Goal: Navigation & Orientation: Find specific page/section

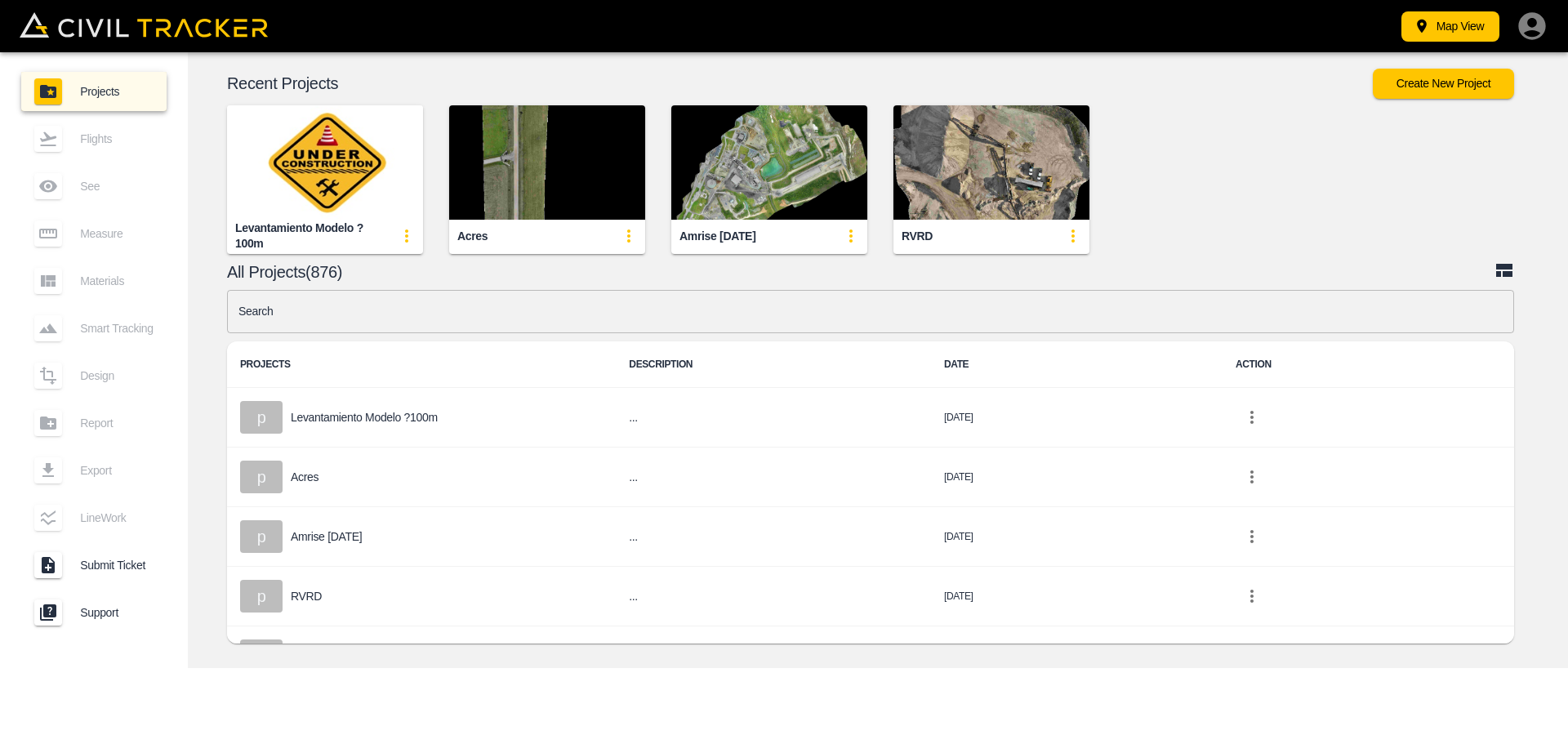
click at [203, 253] on div "Levantamiento modelo ?100m" at bounding box center [312, 166] width 222 height 175
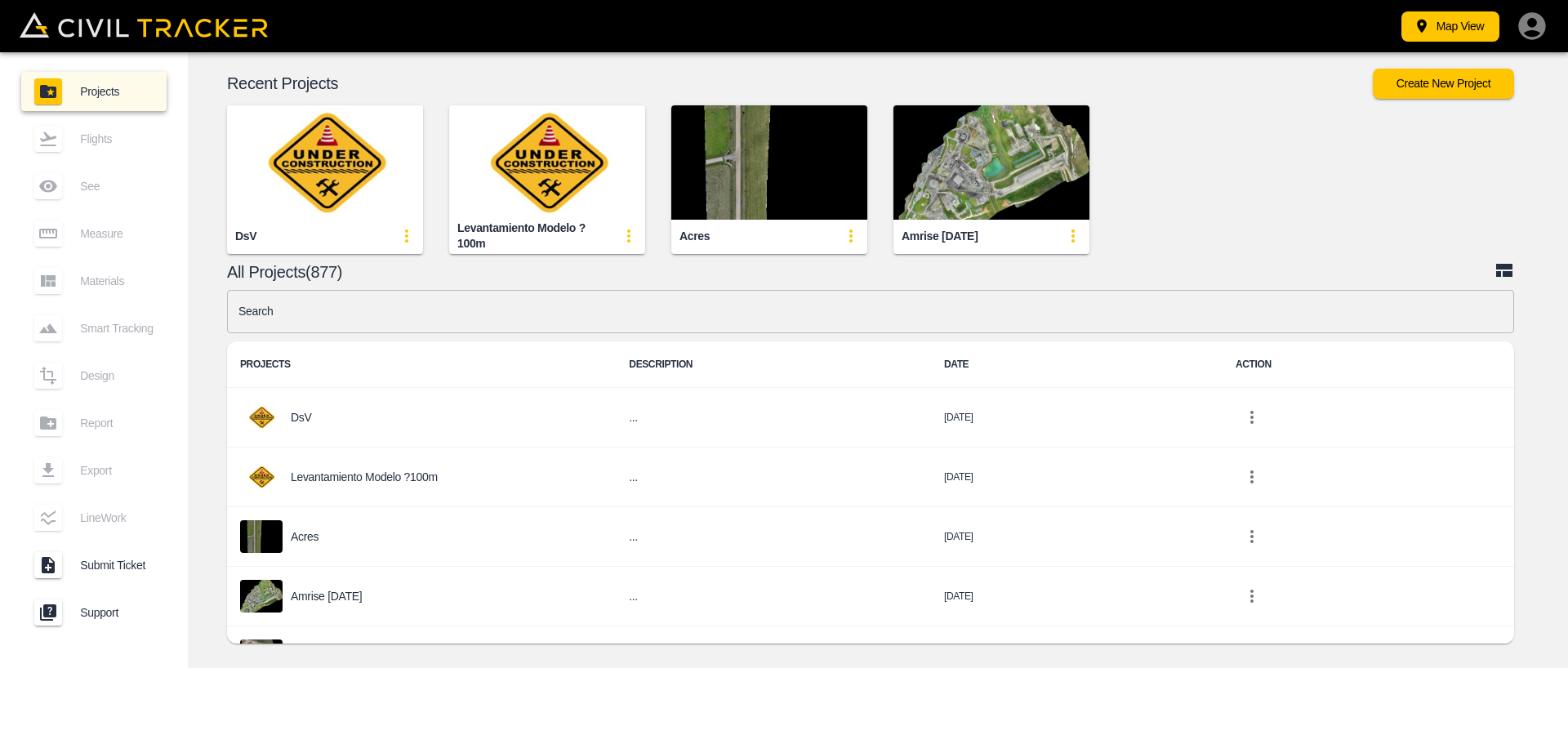
click at [721, 178] on img "button" at bounding box center [769, 162] width 196 height 115
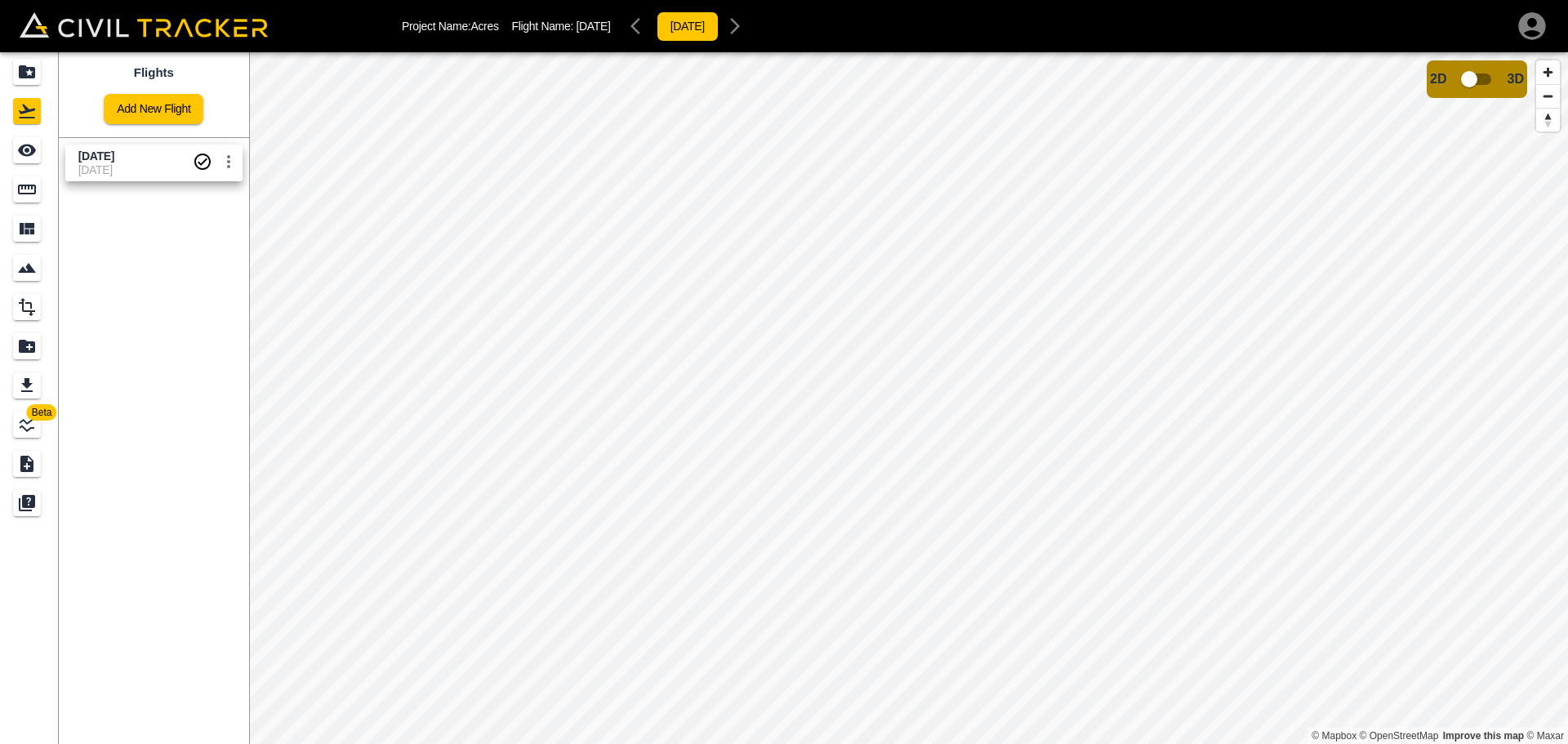
click at [39, 427] on div "LineWork" at bounding box center [27, 425] width 28 height 26
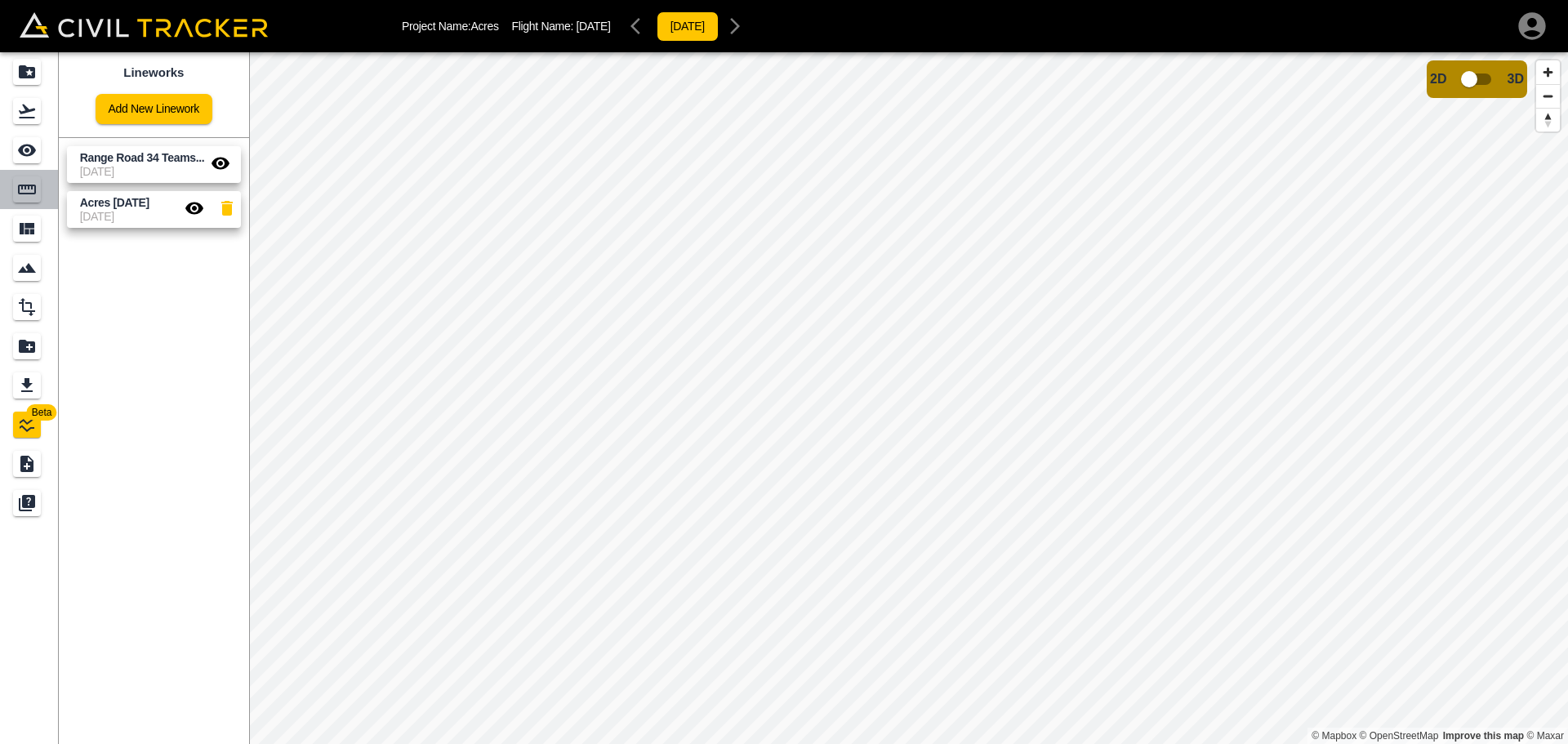
click at [31, 189] on icon "Measure" at bounding box center [27, 190] width 20 height 20
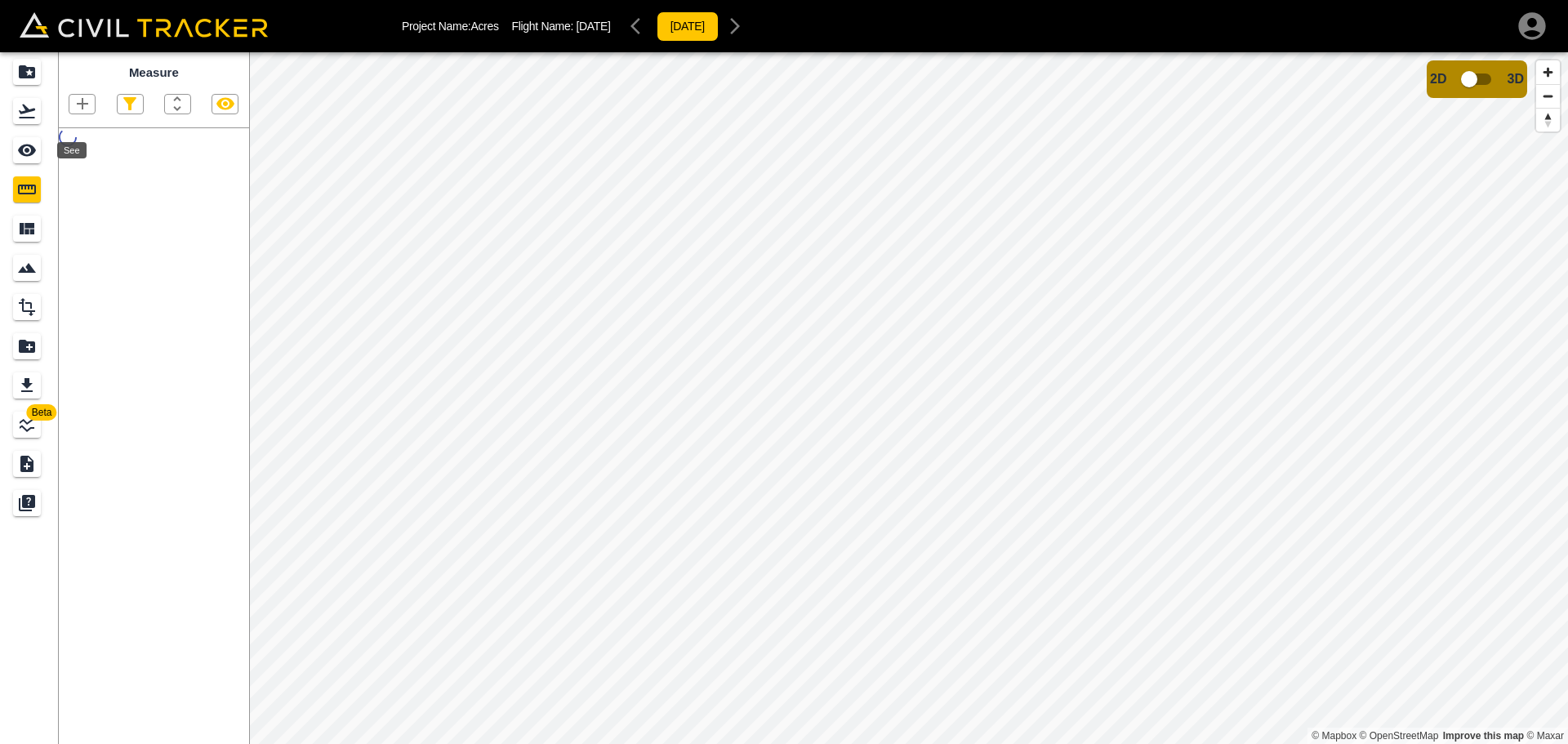
click at [31, 152] on icon "See" at bounding box center [27, 150] width 18 height 12
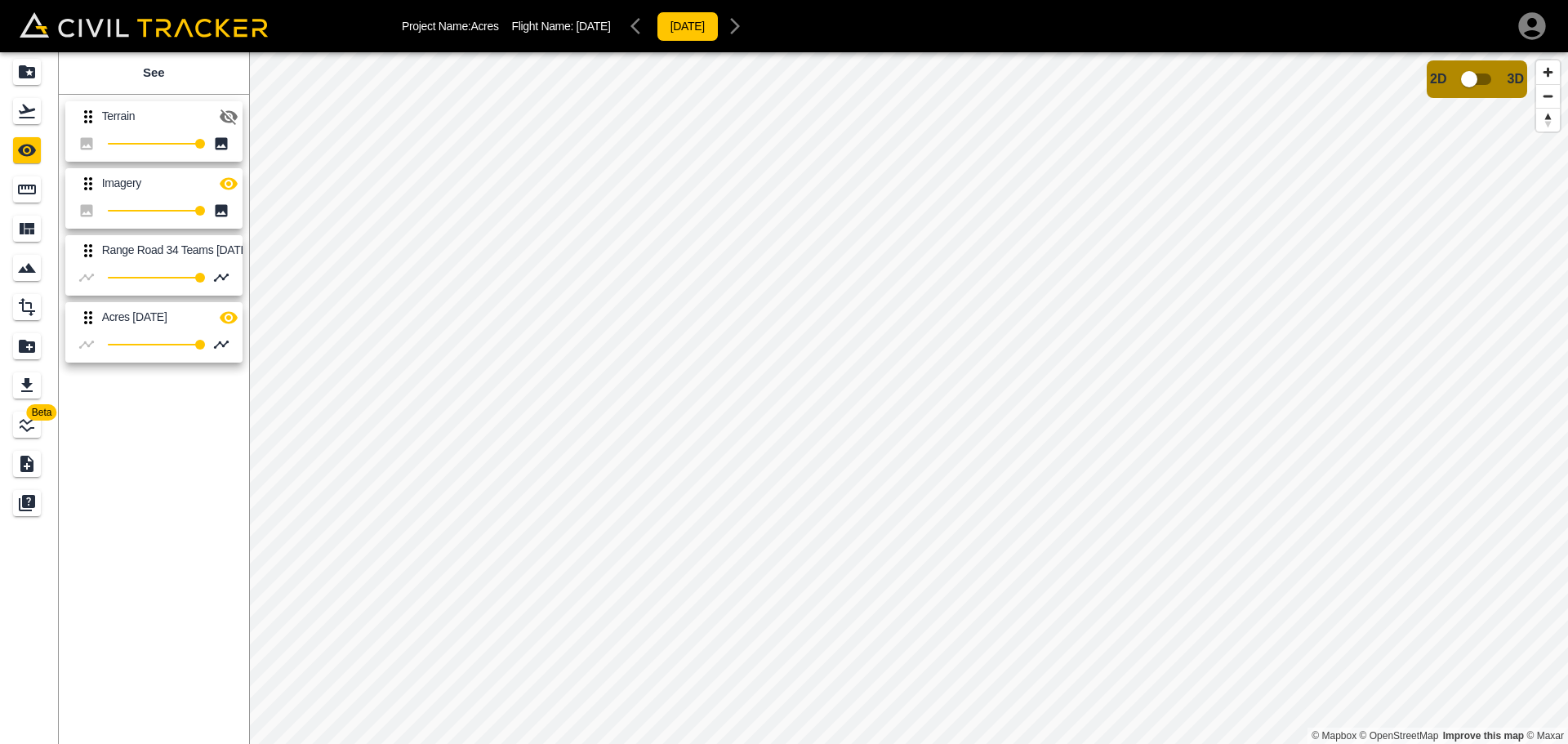
click at [35, 199] on icon "Measure" at bounding box center [27, 190] width 20 height 20
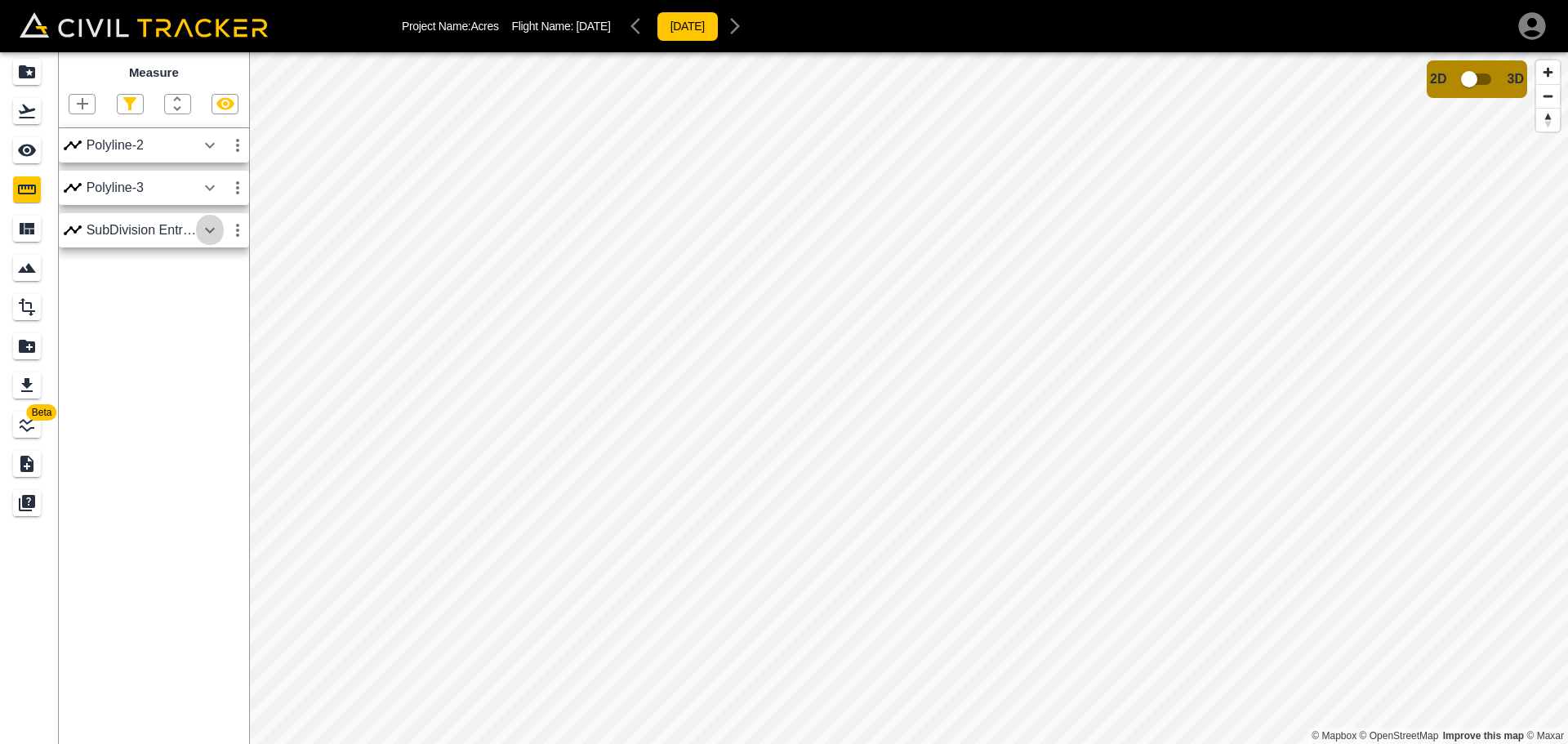
click at [212, 234] on icon "button" at bounding box center [210, 231] width 20 height 20
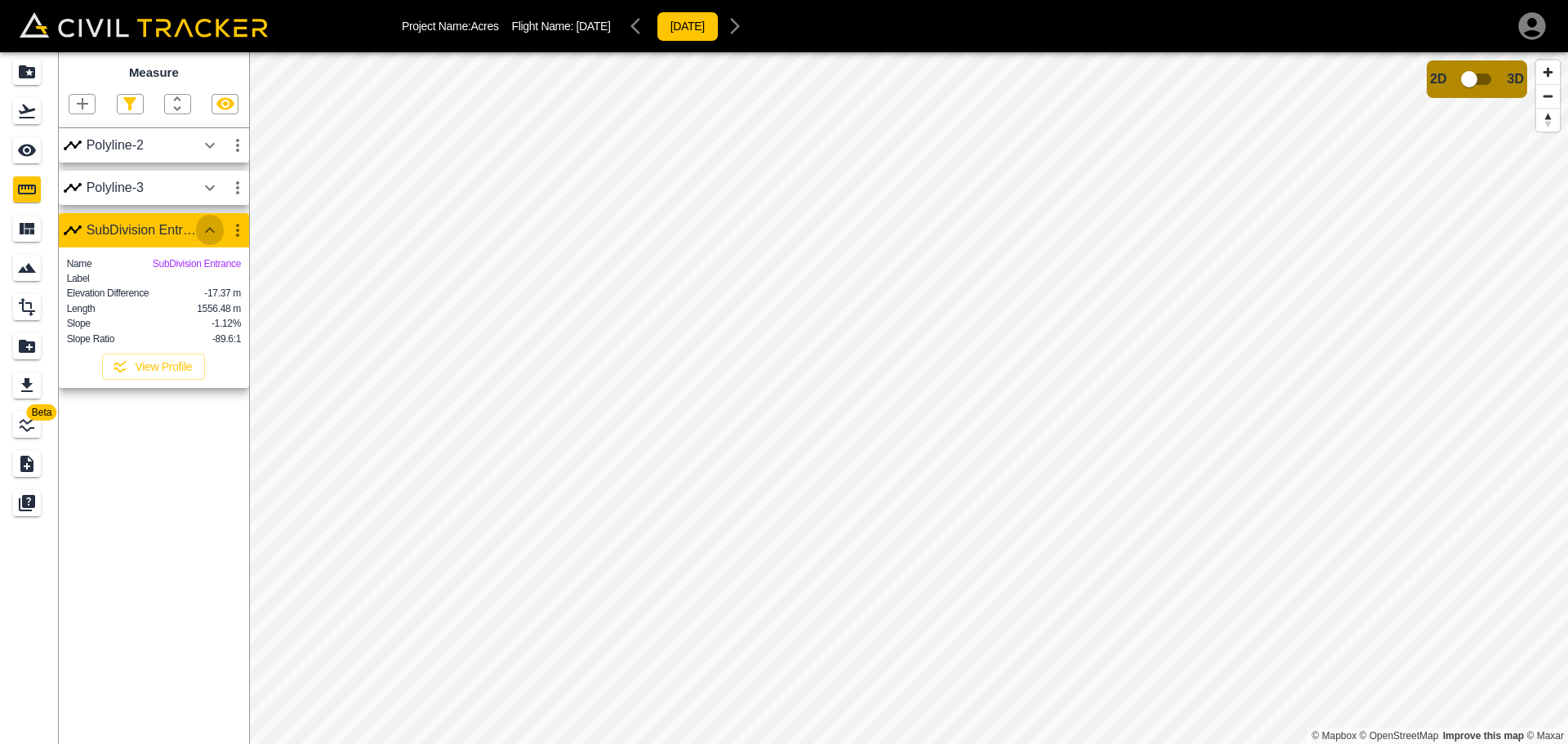
click at [206, 239] on icon "button" at bounding box center [210, 231] width 20 height 20
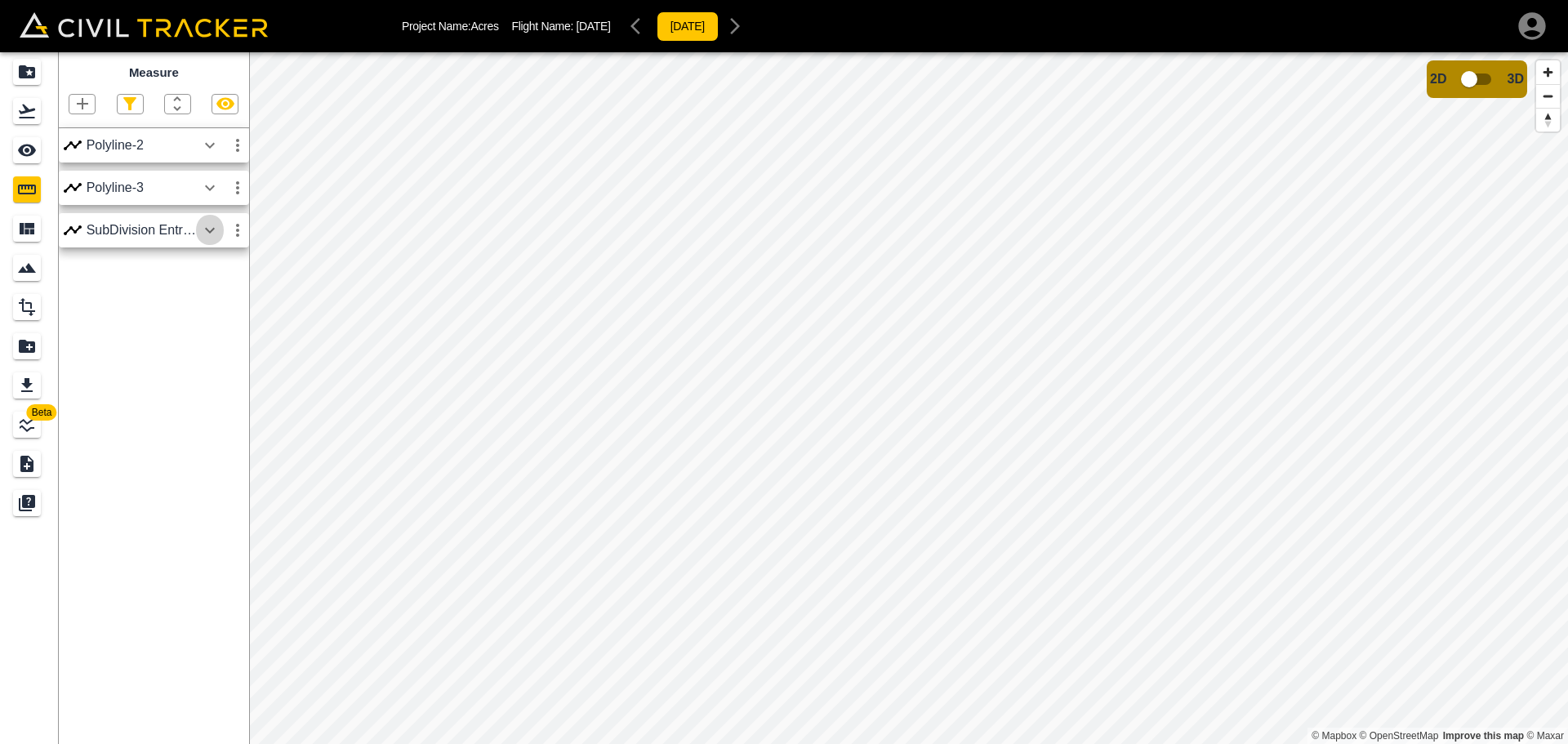
click at [215, 232] on icon "button" at bounding box center [210, 231] width 20 height 20
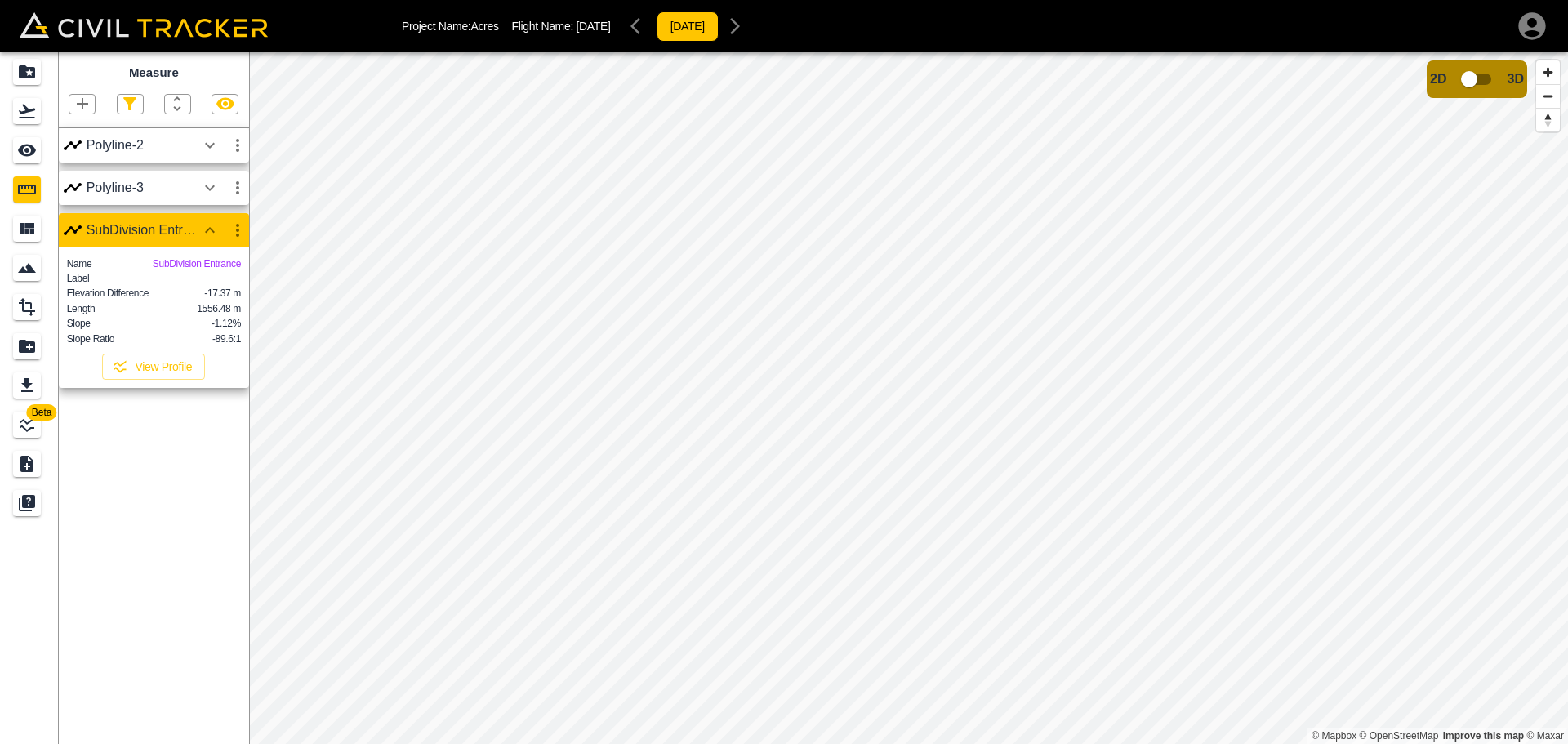
click at [214, 143] on icon "button" at bounding box center [210, 146] width 20 height 20
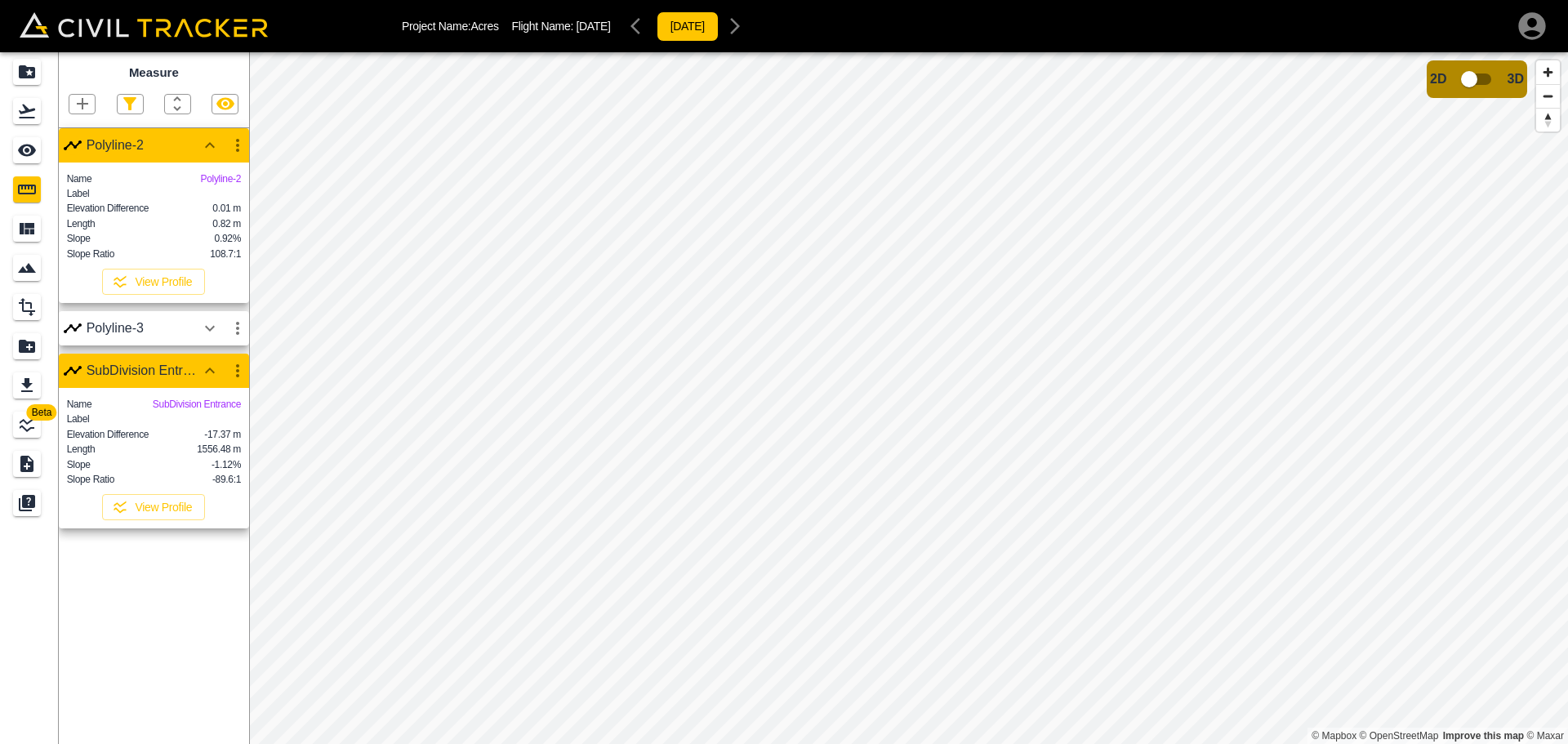
click at [214, 143] on icon "button" at bounding box center [210, 146] width 20 height 20
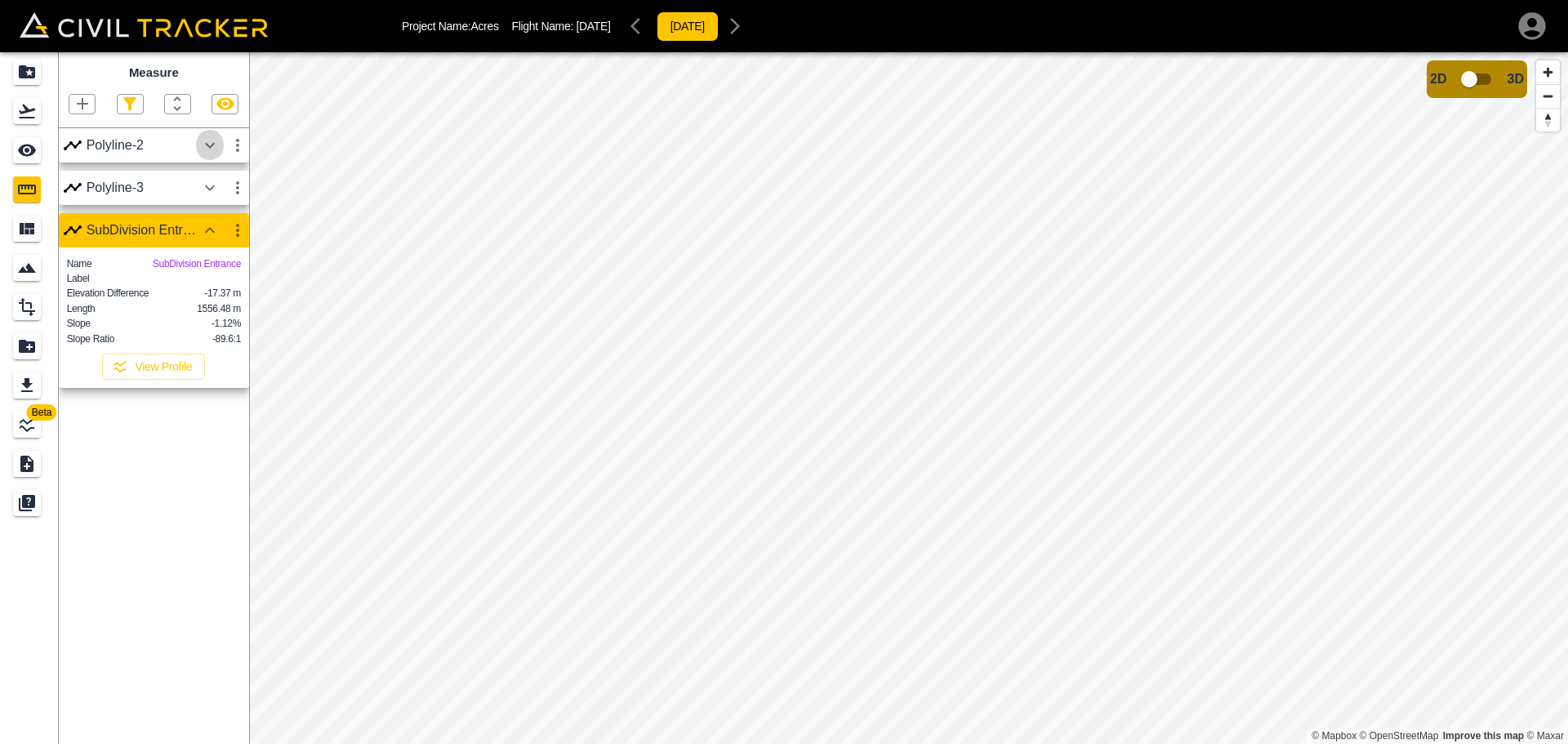
click at [214, 143] on icon "button" at bounding box center [210, 146] width 20 height 20
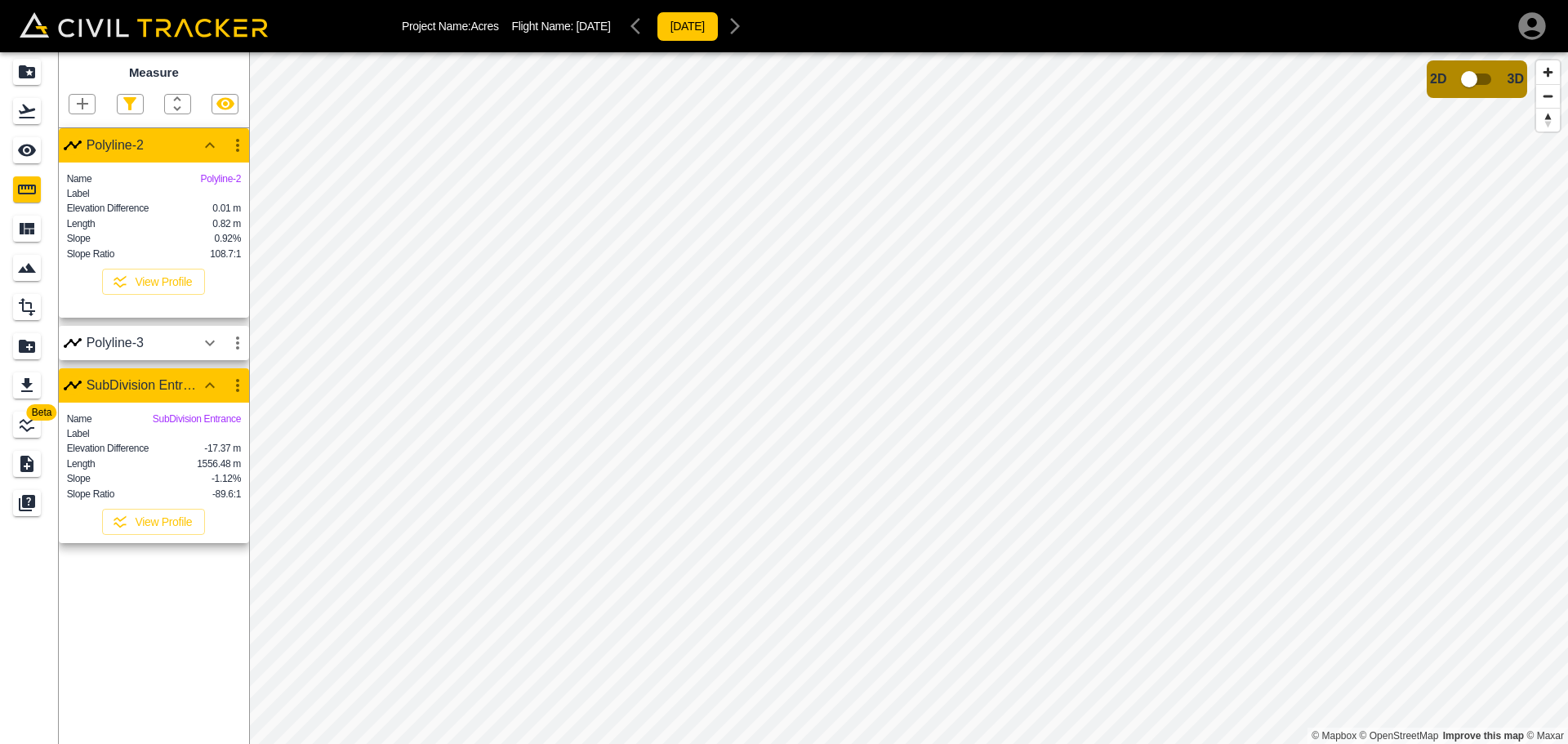
click at [214, 143] on icon "button" at bounding box center [210, 146] width 20 height 20
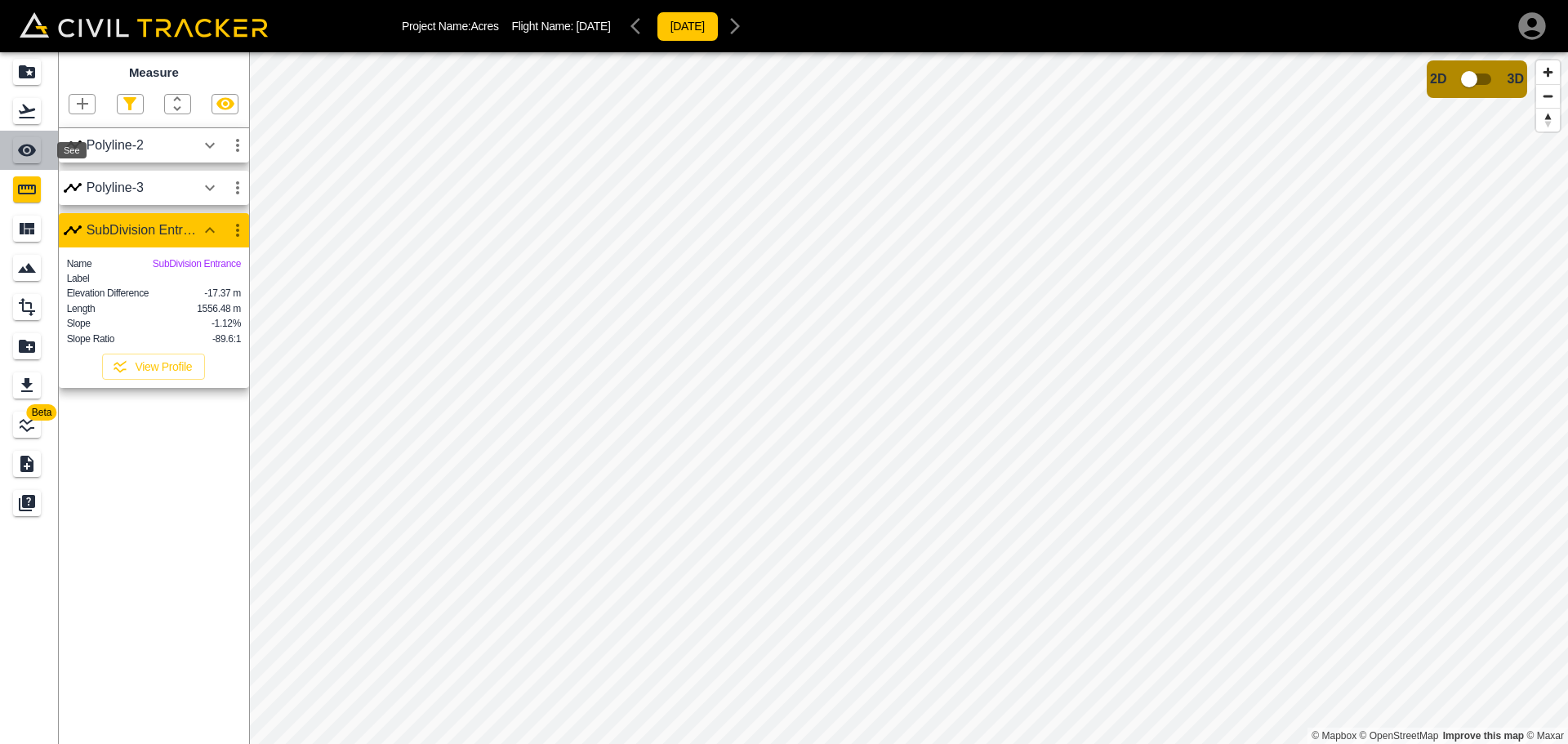
click at [31, 153] on icon "See" at bounding box center [27, 150] width 18 height 12
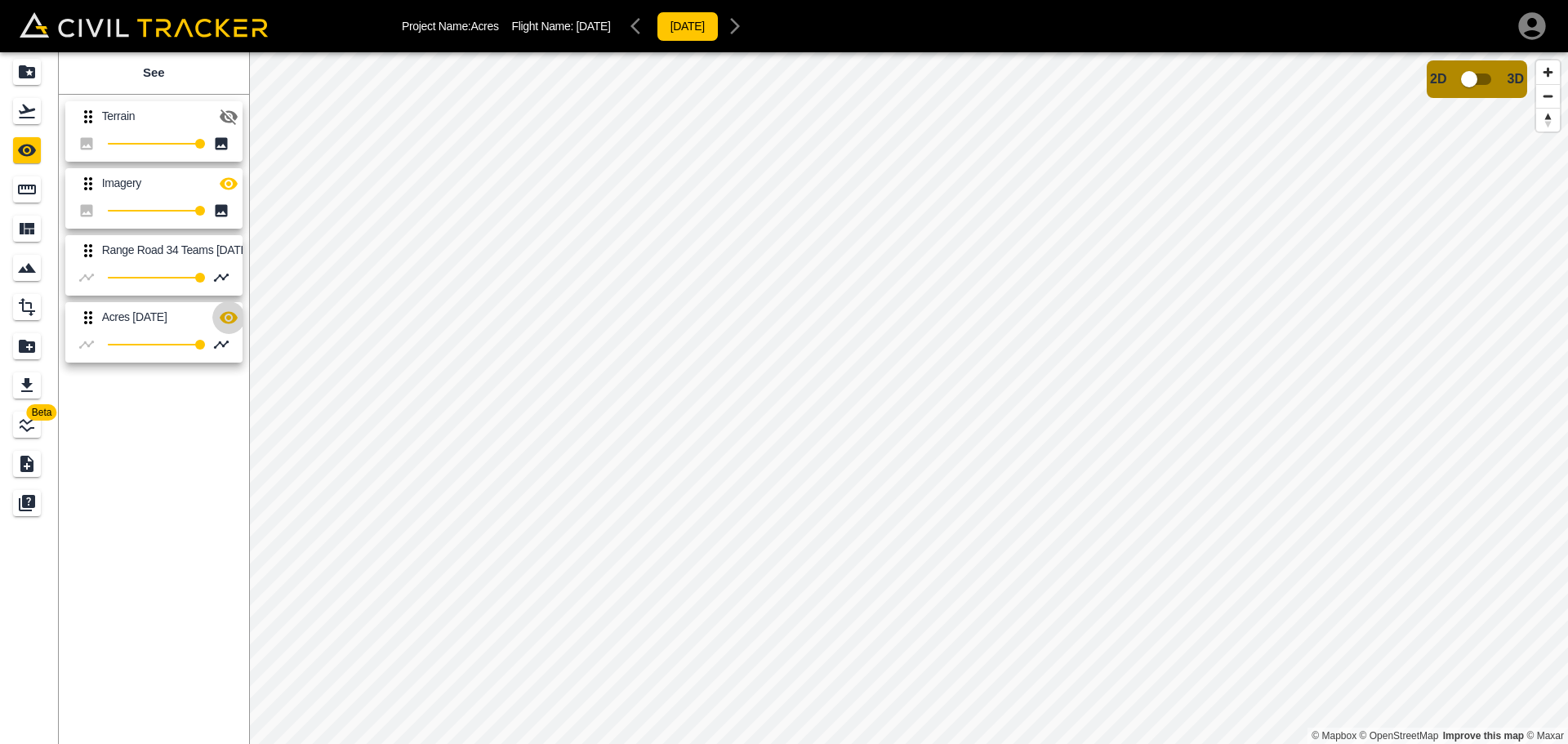
click at [230, 319] on icon "button" at bounding box center [229, 317] width 18 height 12
click at [230, 319] on icon "button" at bounding box center [229, 318] width 18 height 16
click at [1002, 498] on button "×" at bounding box center [1003, 495] width 16 height 14
drag, startPoint x: 773, startPoint y: 278, endPoint x: 787, endPoint y: 283, distance: 14.9
click at [787, 283] on div "name: 2 fillColor: null borderColor: null borderWidth: null lineColor: null lin…" at bounding box center [782, 330] width 93 height 135
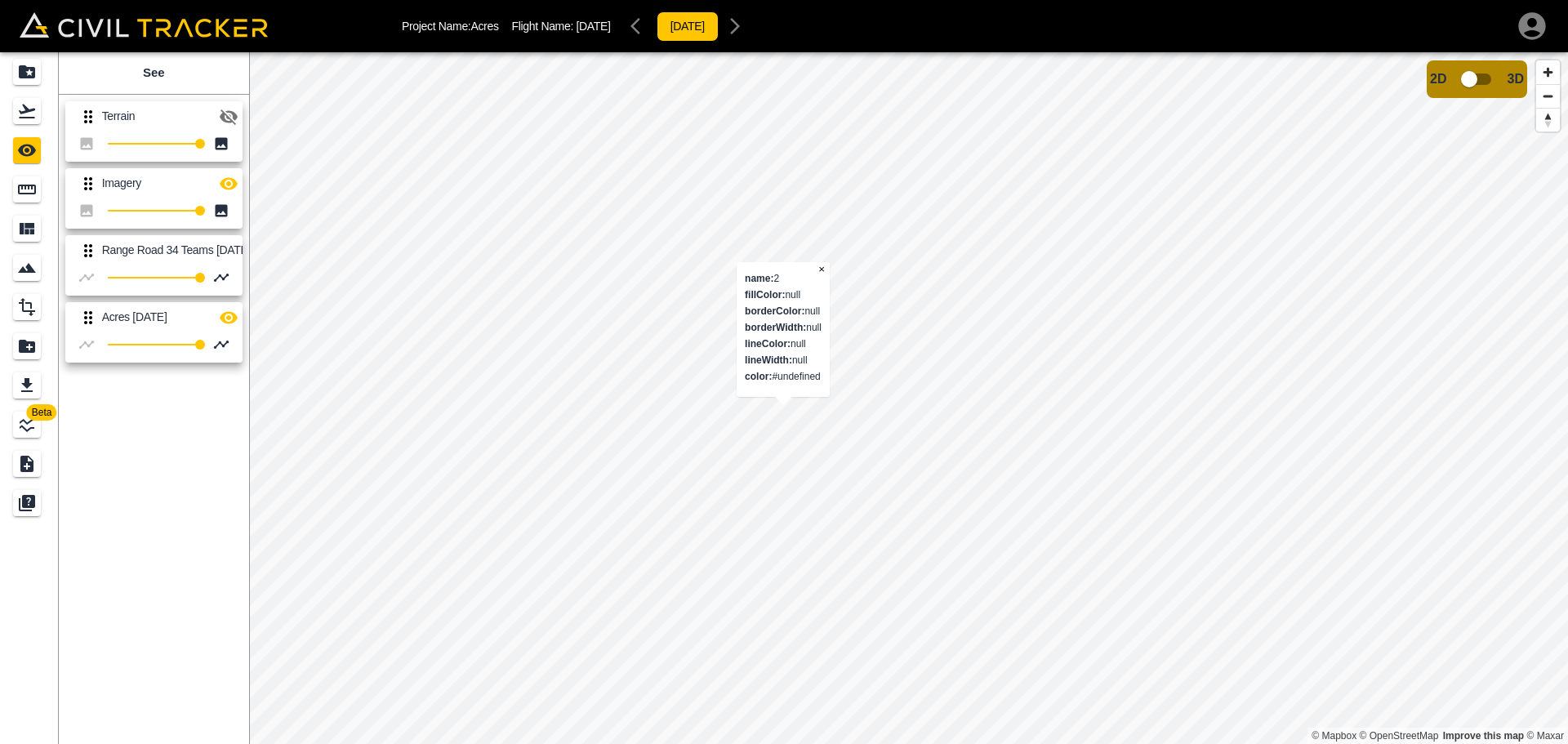
click at [805, 346] on div "name: 2 fillColor: null borderColor: null borderWidth: null lineColor: null lin…" at bounding box center [782, 330] width 93 height 135
click at [839, 323] on button "×" at bounding box center [839, 319] width 16 height 14
click at [10, 90] on link at bounding box center [29, 72] width 58 height 40
